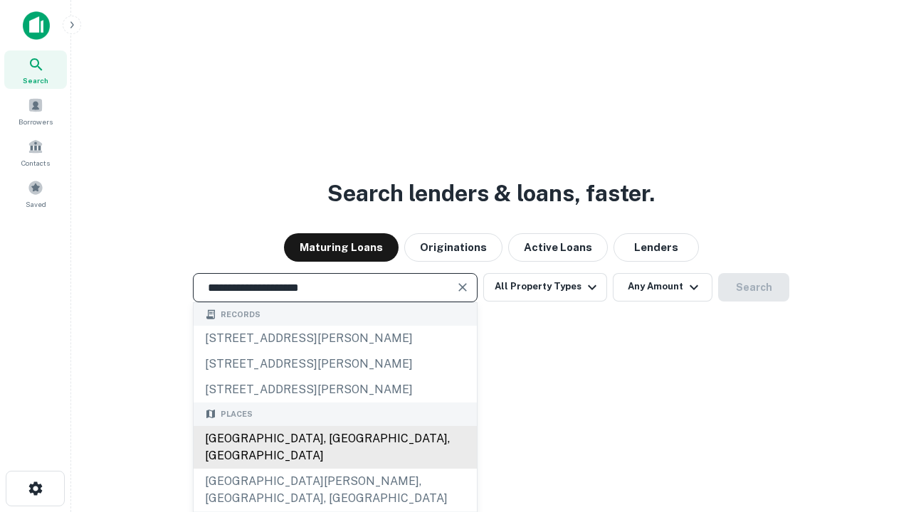
click at [334, 469] on div "[GEOGRAPHIC_DATA], [GEOGRAPHIC_DATA], [GEOGRAPHIC_DATA]" at bounding box center [335, 447] width 283 height 43
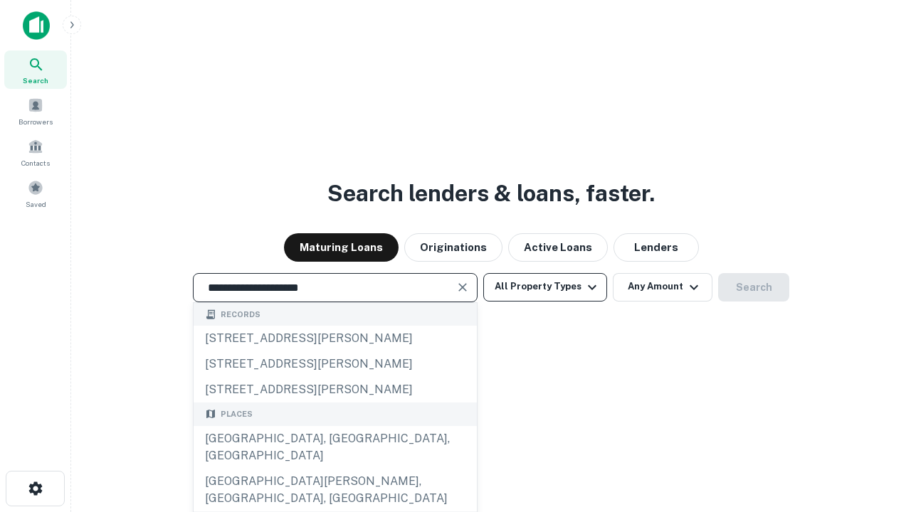
click at [545, 287] on button "All Property Types" at bounding box center [545, 287] width 124 height 28
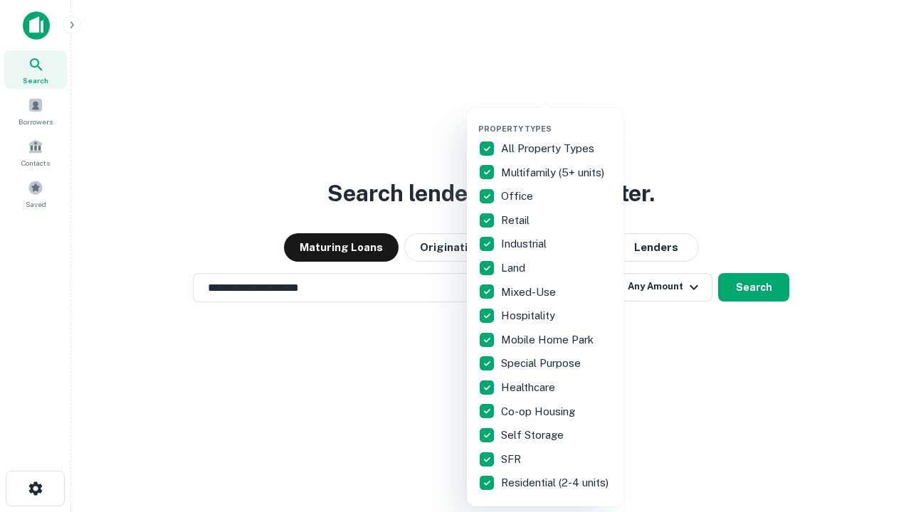
type input "**********"
click at [556, 120] on button "button" at bounding box center [556, 120] width 157 height 1
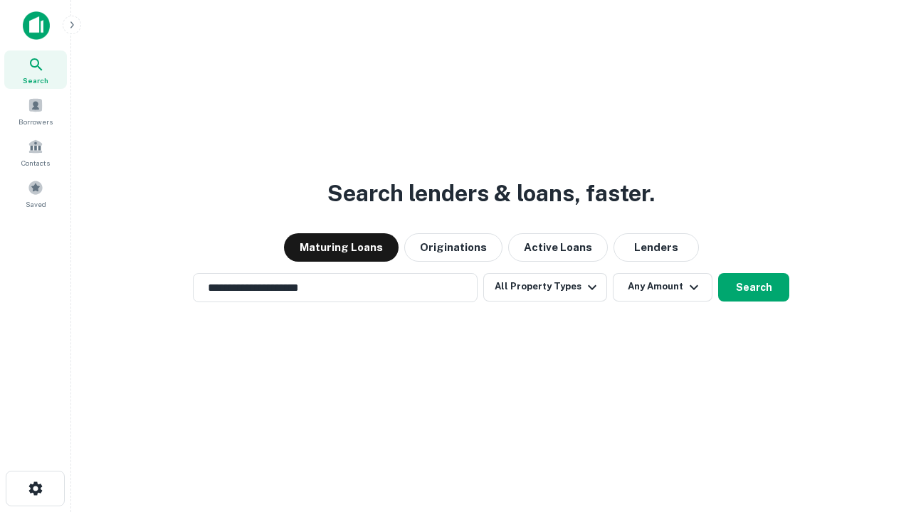
scroll to position [22, 0]
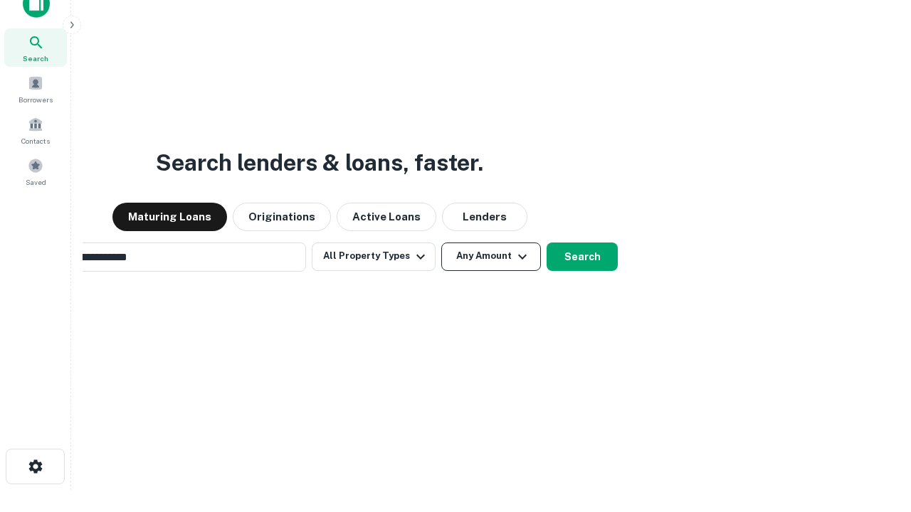
click at [441, 243] on button "Any Amount" at bounding box center [491, 257] width 100 height 28
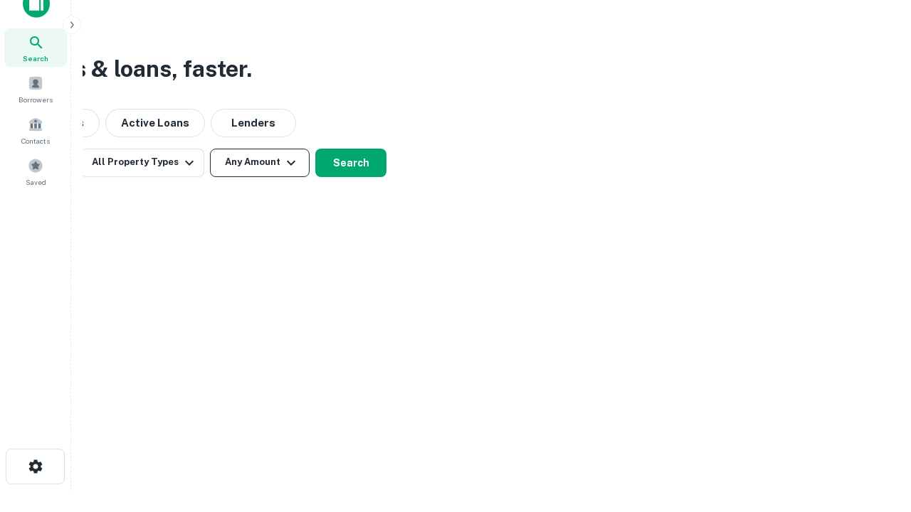
scroll to position [23, 0]
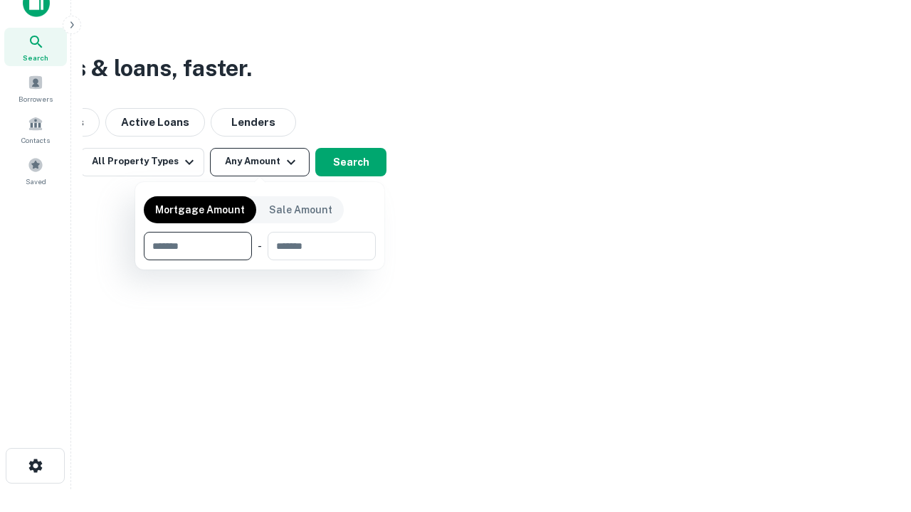
type input "*******"
click at [260, 260] on button "button" at bounding box center [260, 260] width 232 height 1
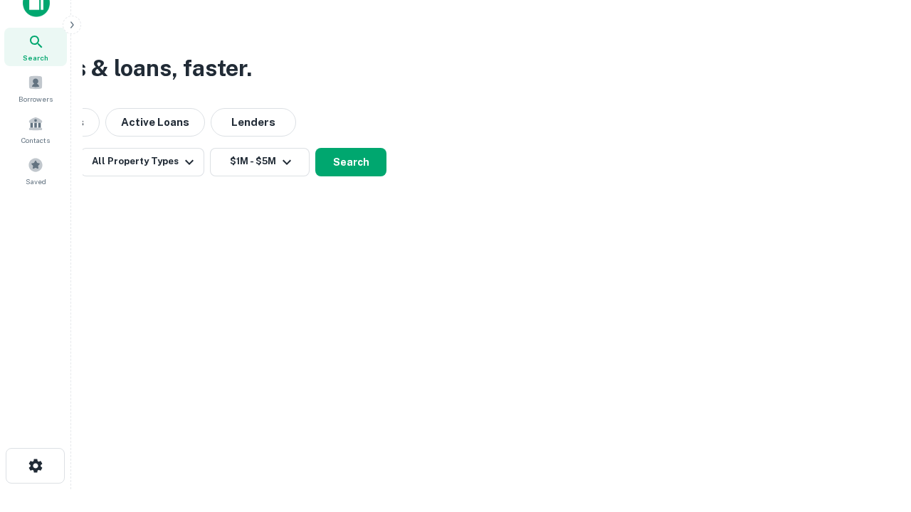
scroll to position [9, 263]
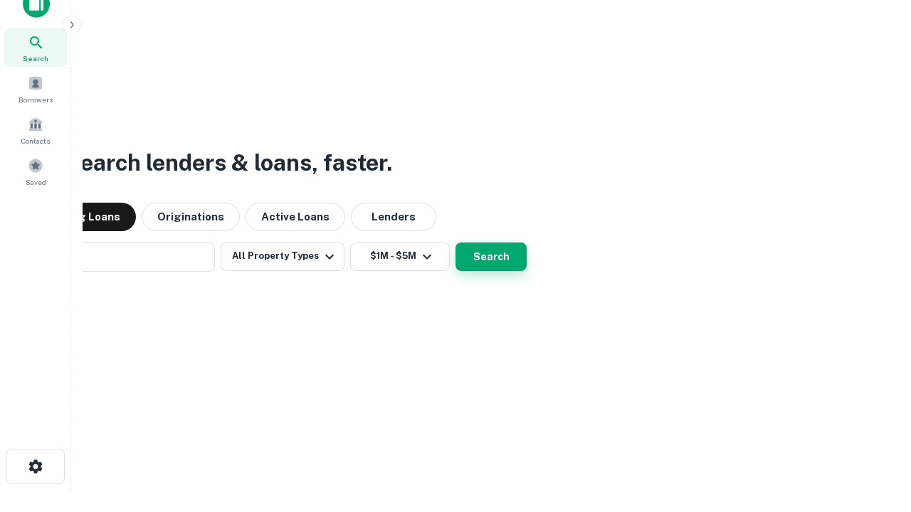
click at [455, 243] on button "Search" at bounding box center [490, 257] width 71 height 28
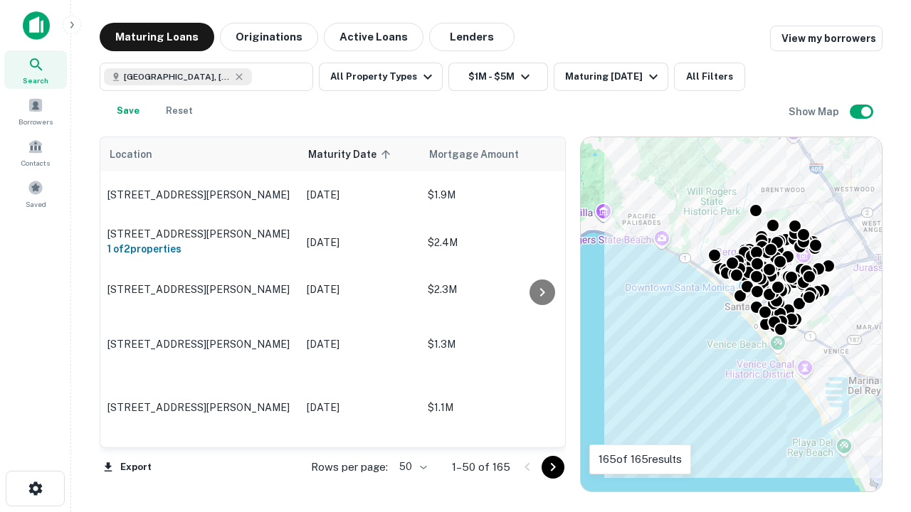
click at [411, 467] on body "Search Borrowers Contacts Saved Maturing Loans Originations Active Loans Lender…" at bounding box center [455, 256] width 911 height 512
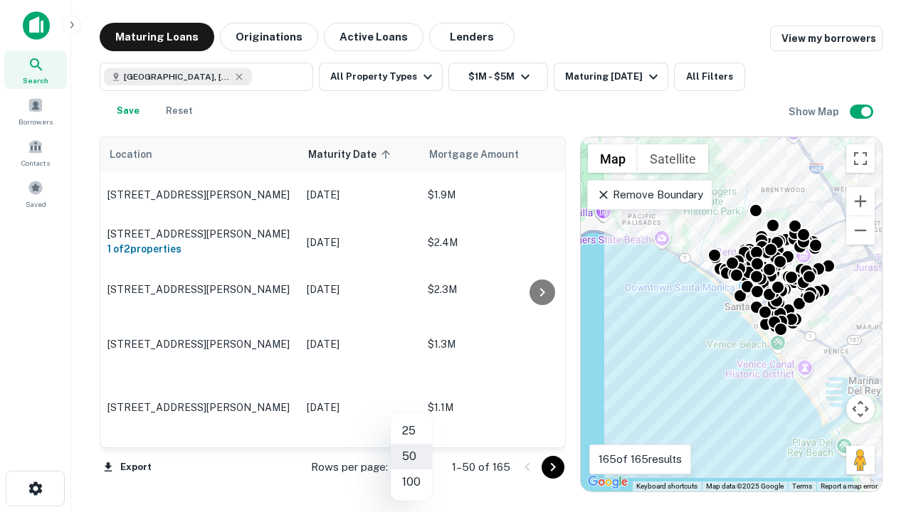
click at [411, 431] on li "25" at bounding box center [411, 431] width 41 height 26
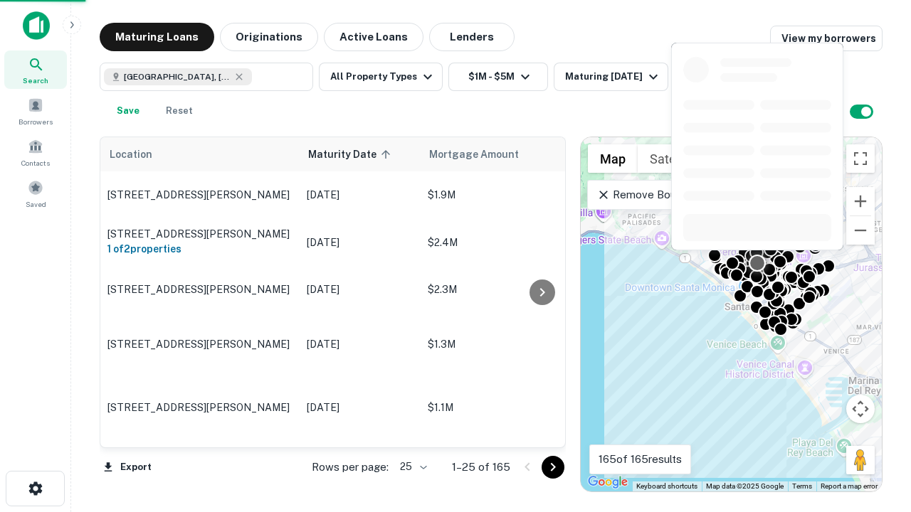
click at [552, 467] on icon "Go to next page" at bounding box center [552, 467] width 17 height 17
